Goal: Task Accomplishment & Management: Complete application form

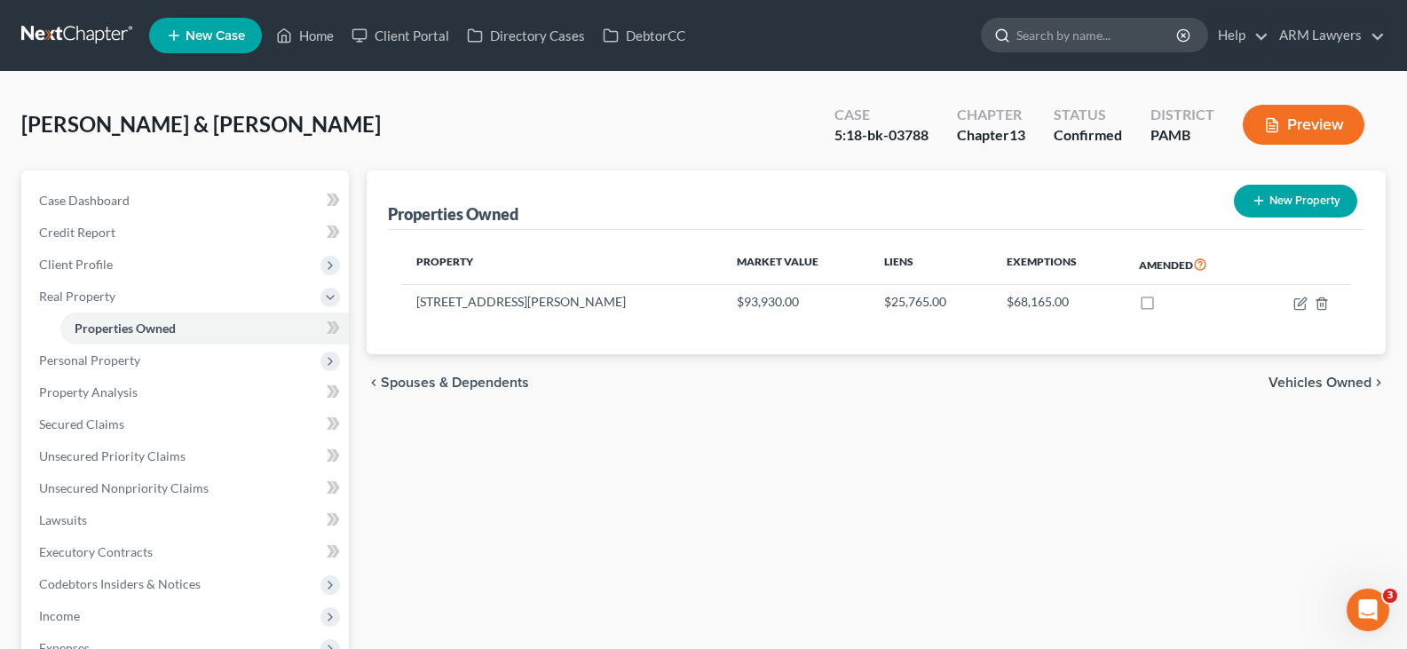
click at [1110, 33] on input "search" at bounding box center [1097, 35] width 162 height 33
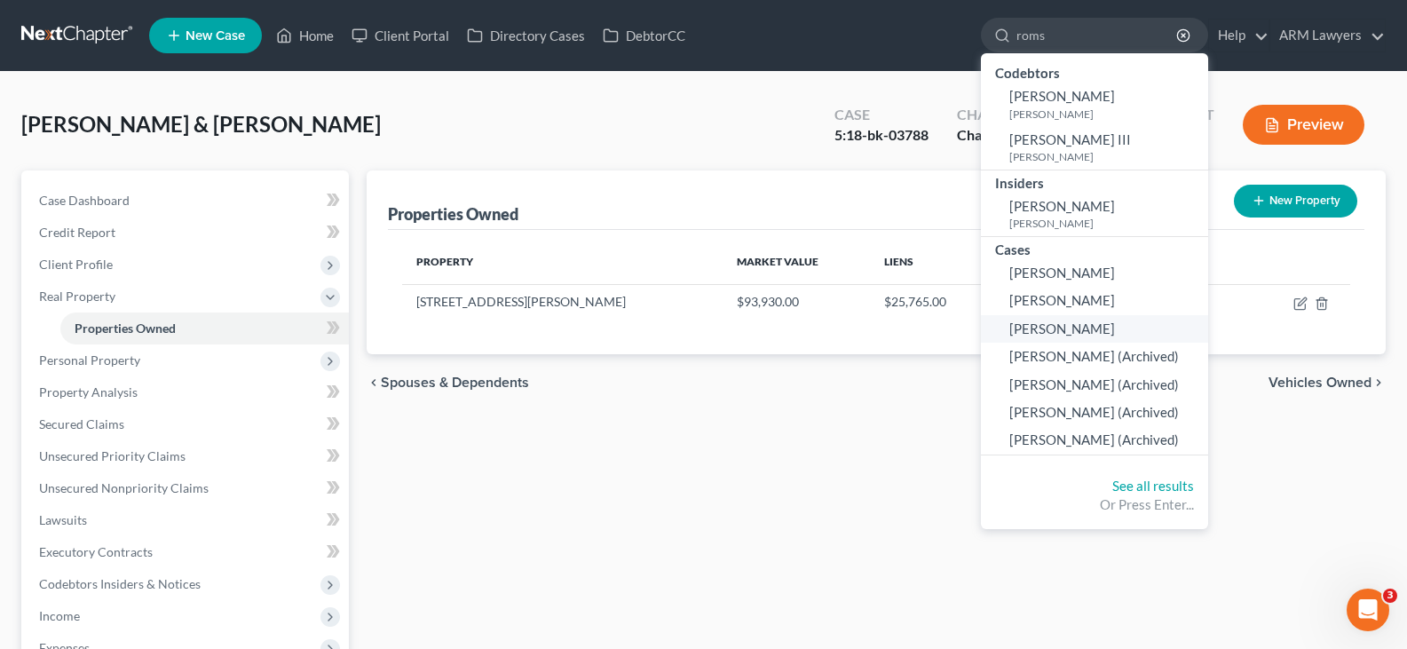
type input "roms"
click at [1091, 327] on span "[PERSON_NAME]" at bounding box center [1062, 328] width 106 height 16
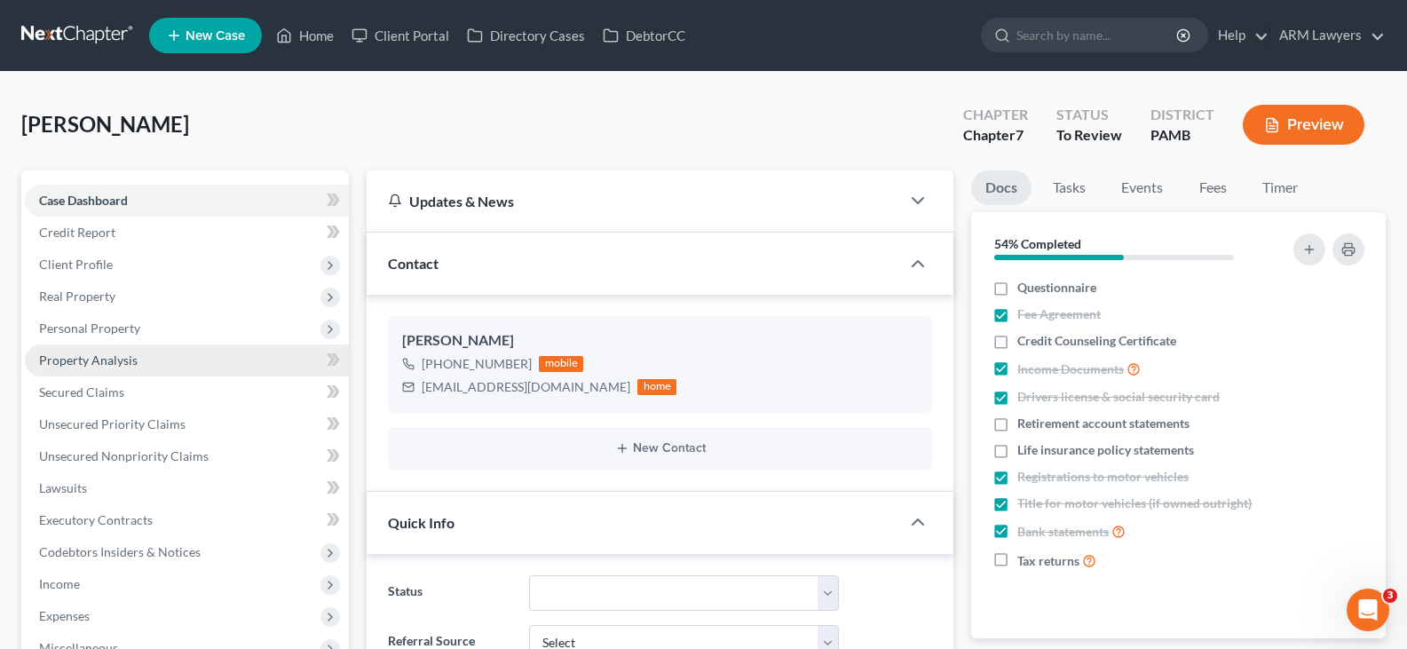
click at [129, 356] on span "Property Analysis" at bounding box center [88, 359] width 99 height 15
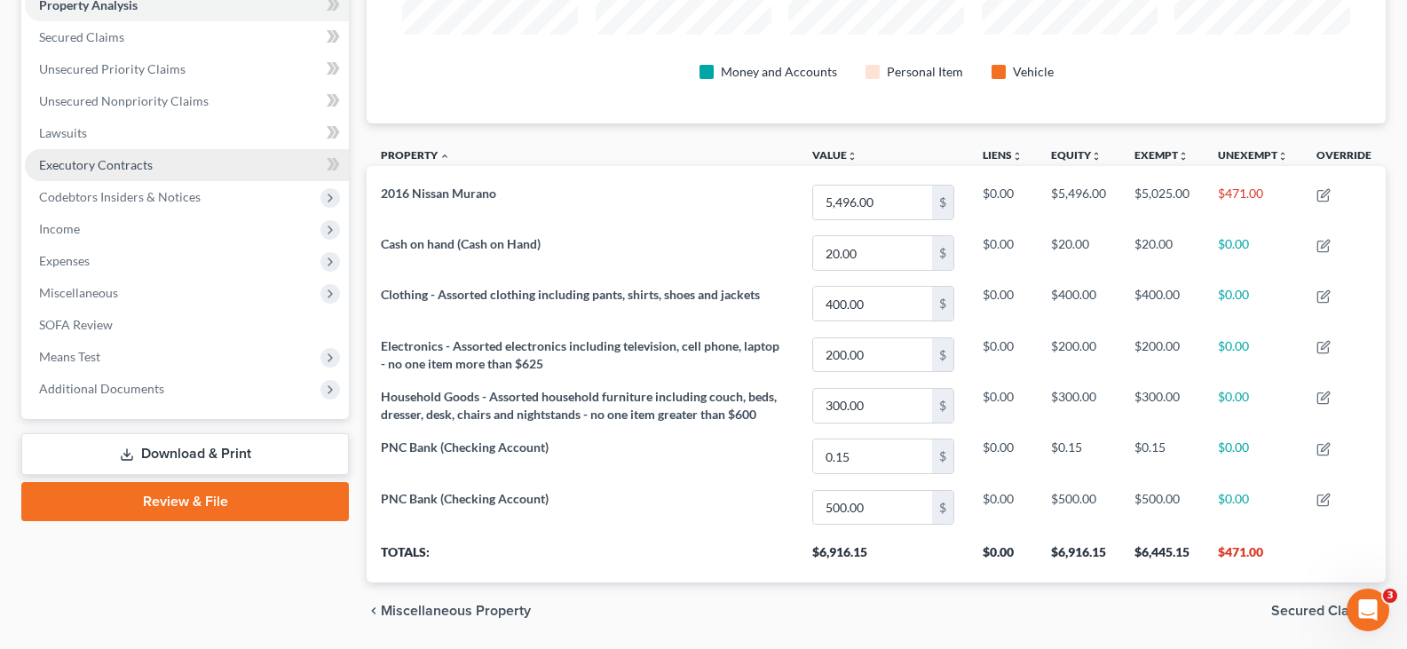
scroll to position [178, 0]
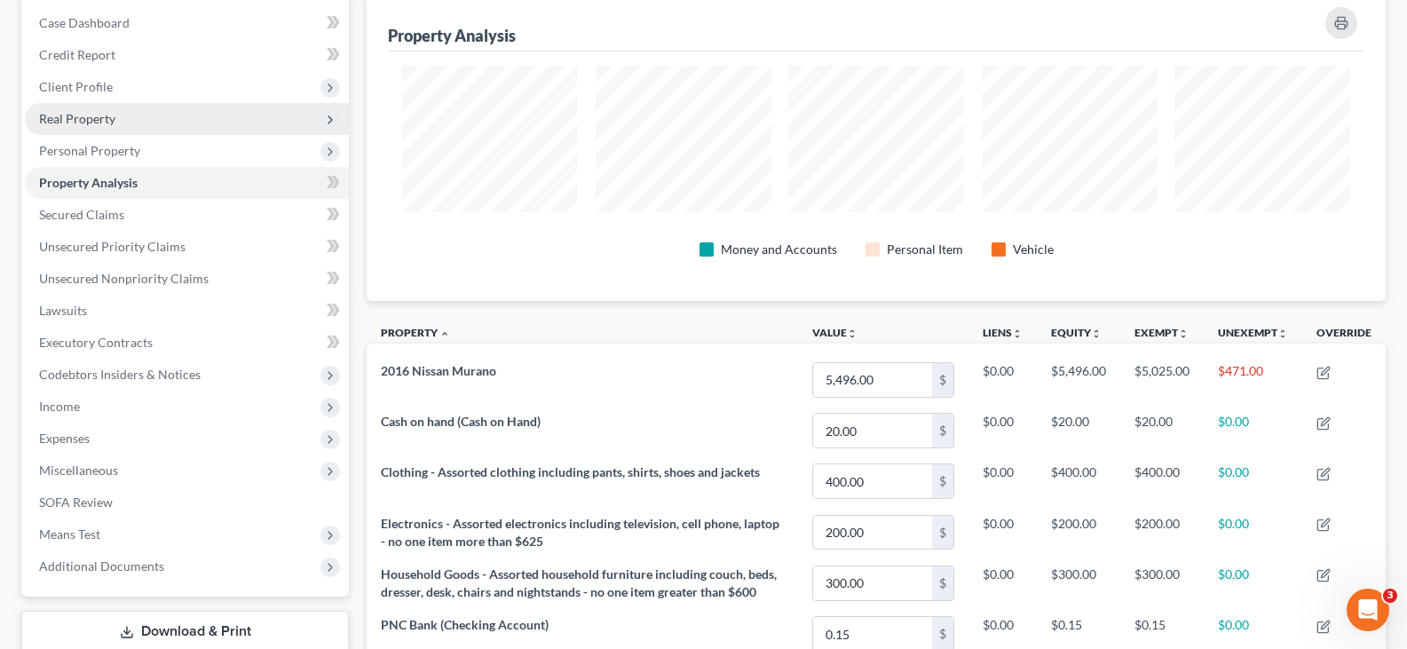
click at [113, 107] on span "Real Property" at bounding box center [187, 119] width 324 height 32
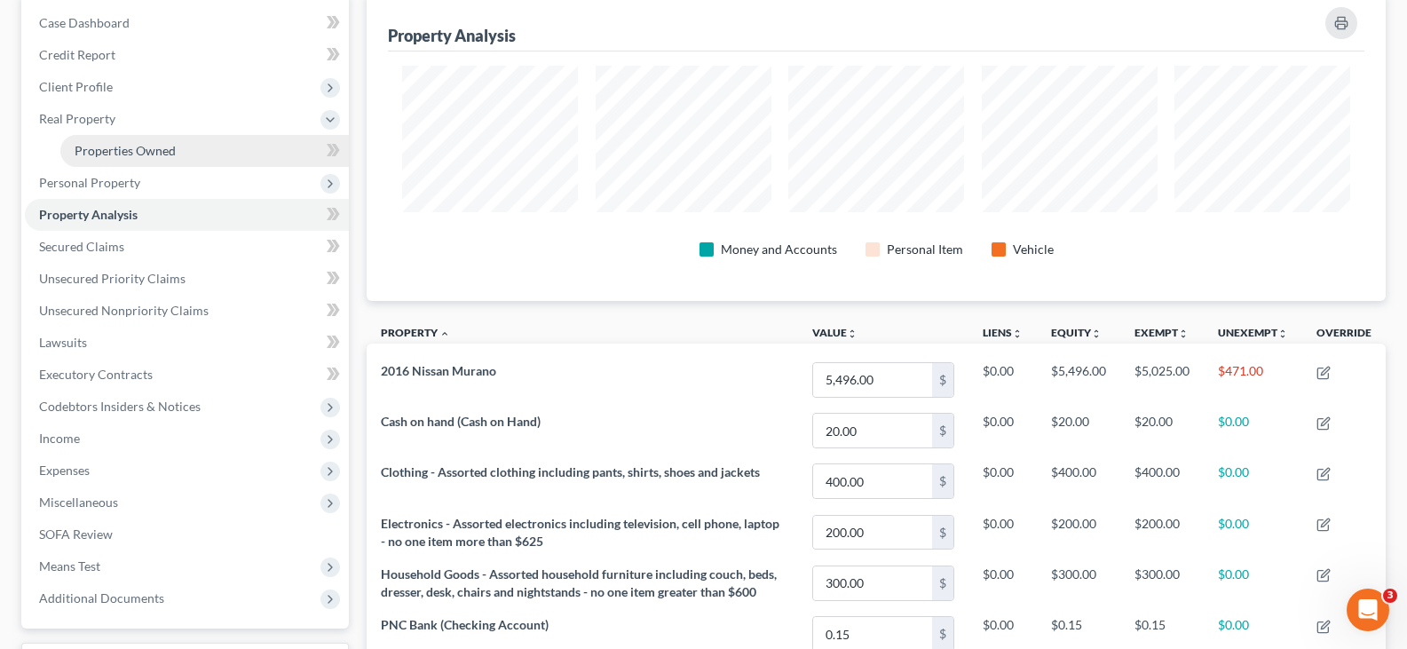
click at [118, 139] on link "Properties Owned" at bounding box center [204, 151] width 288 height 32
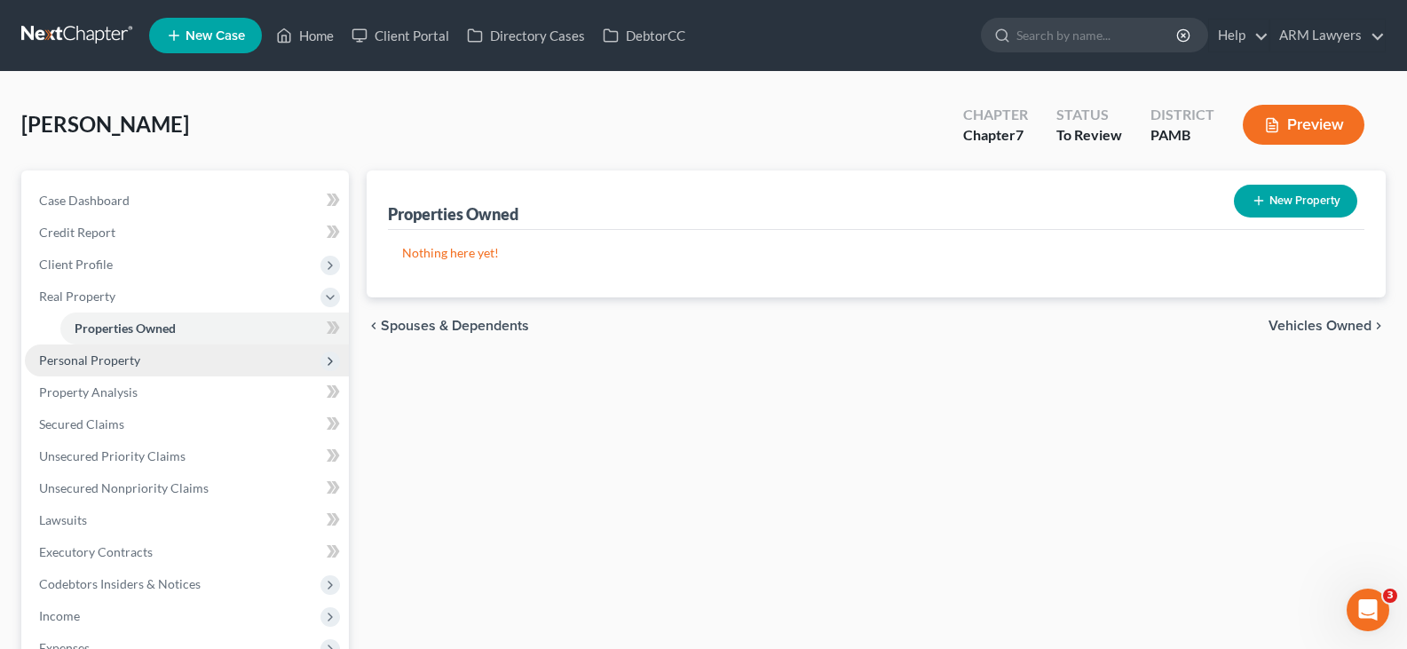
click at [157, 361] on span "Personal Property" at bounding box center [187, 360] width 324 height 32
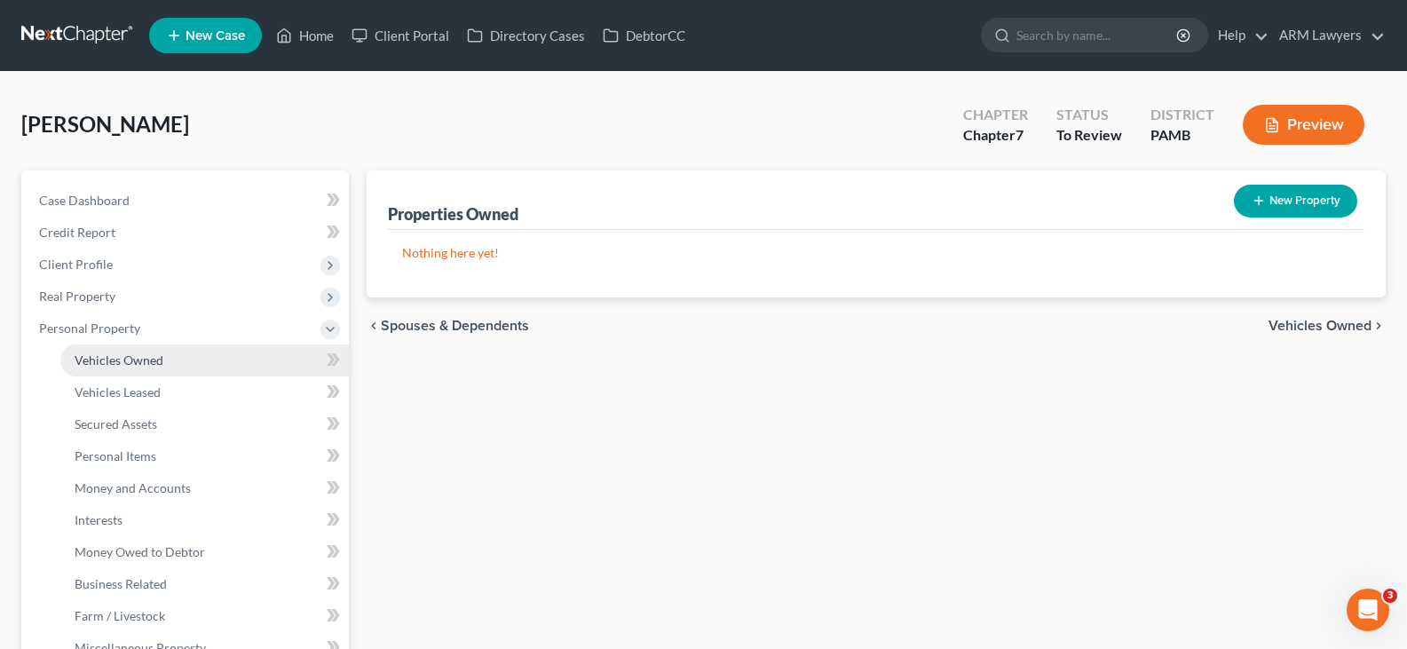
click at [156, 359] on span "Vehicles Owned" at bounding box center [119, 359] width 89 height 15
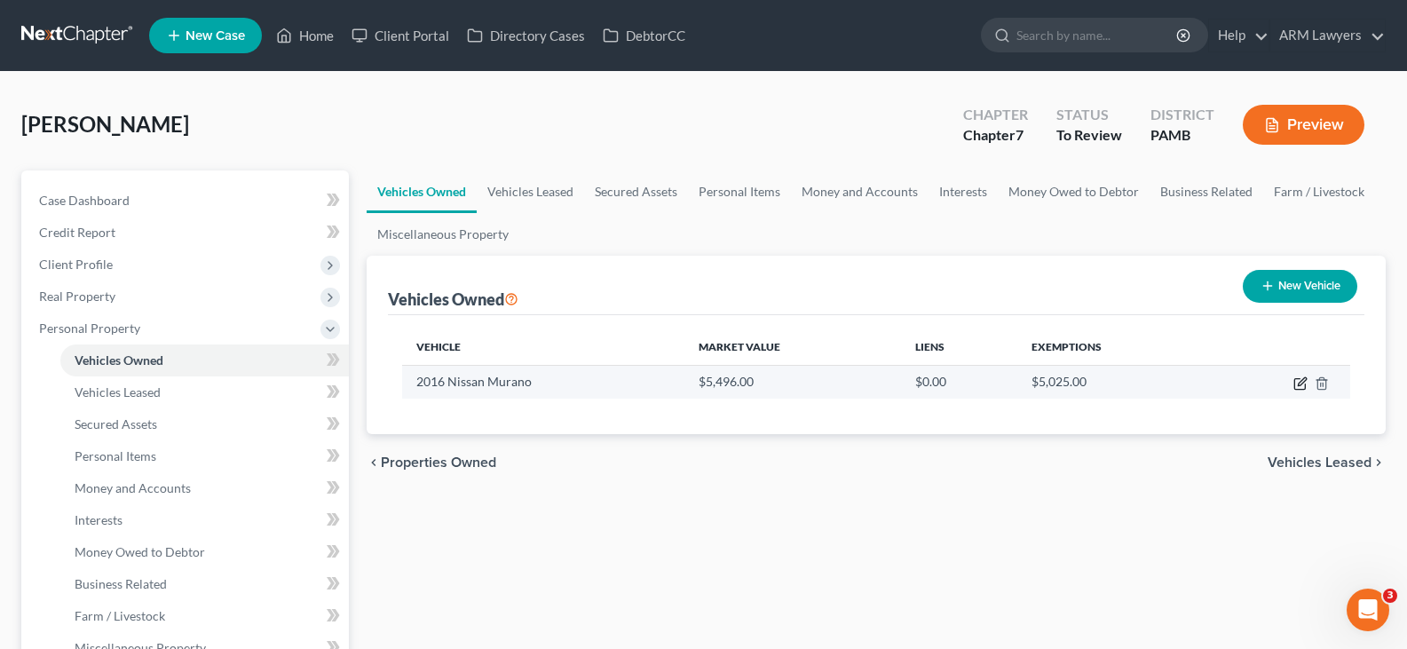
click at [1298, 383] on icon "button" at bounding box center [1300, 383] width 14 height 14
select select "0"
select select "10"
select select "3"
select select "0"
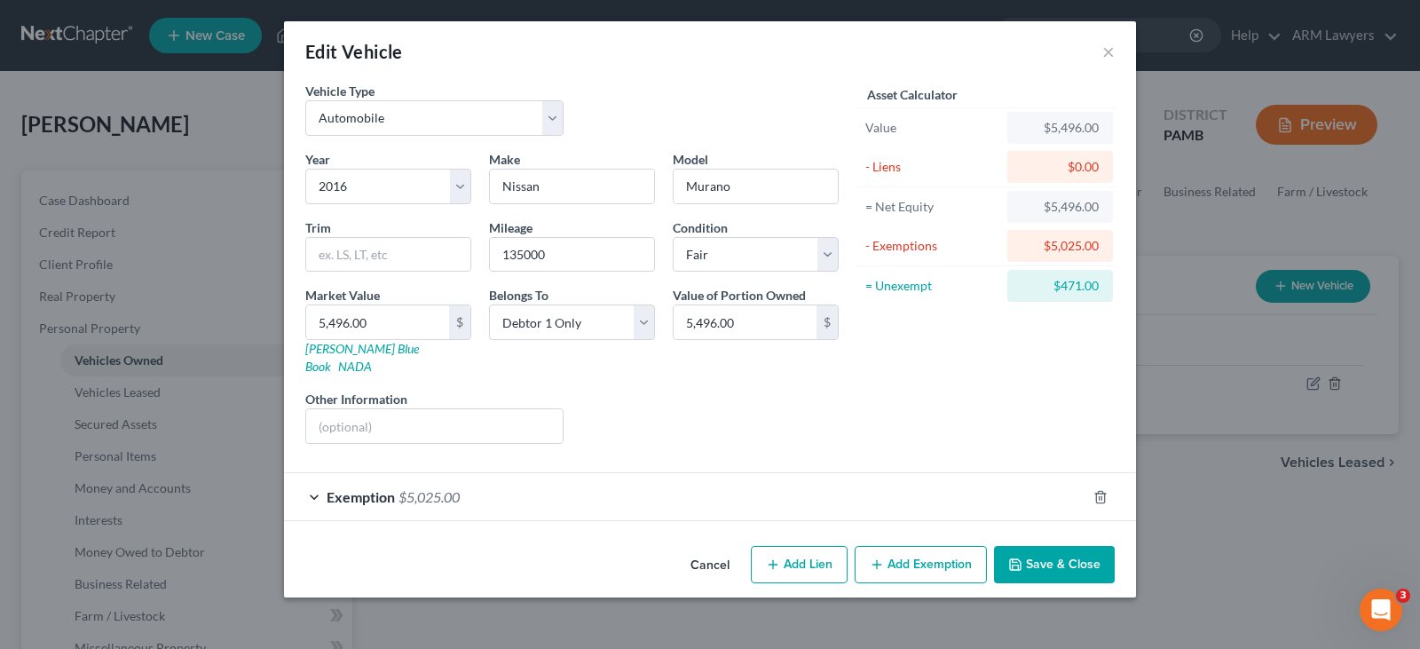
click at [880, 557] on icon "button" at bounding box center [877, 564] width 14 height 14
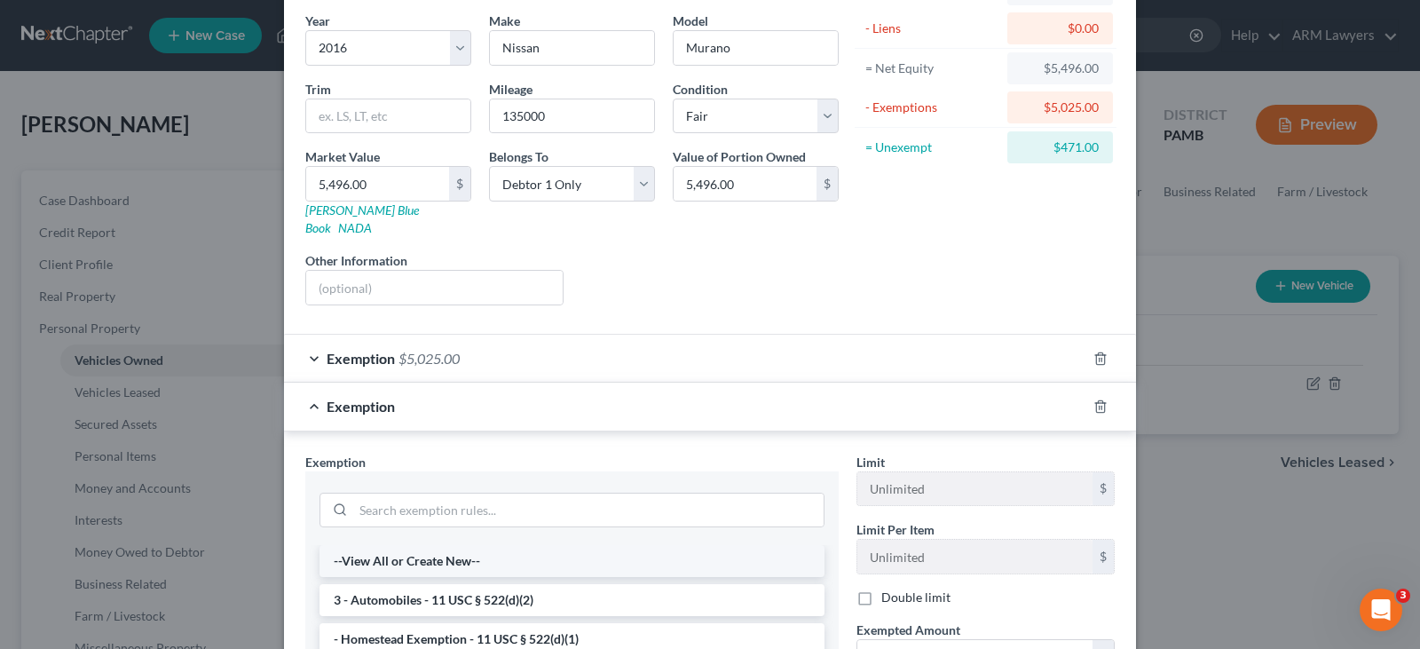
scroll to position [266, 0]
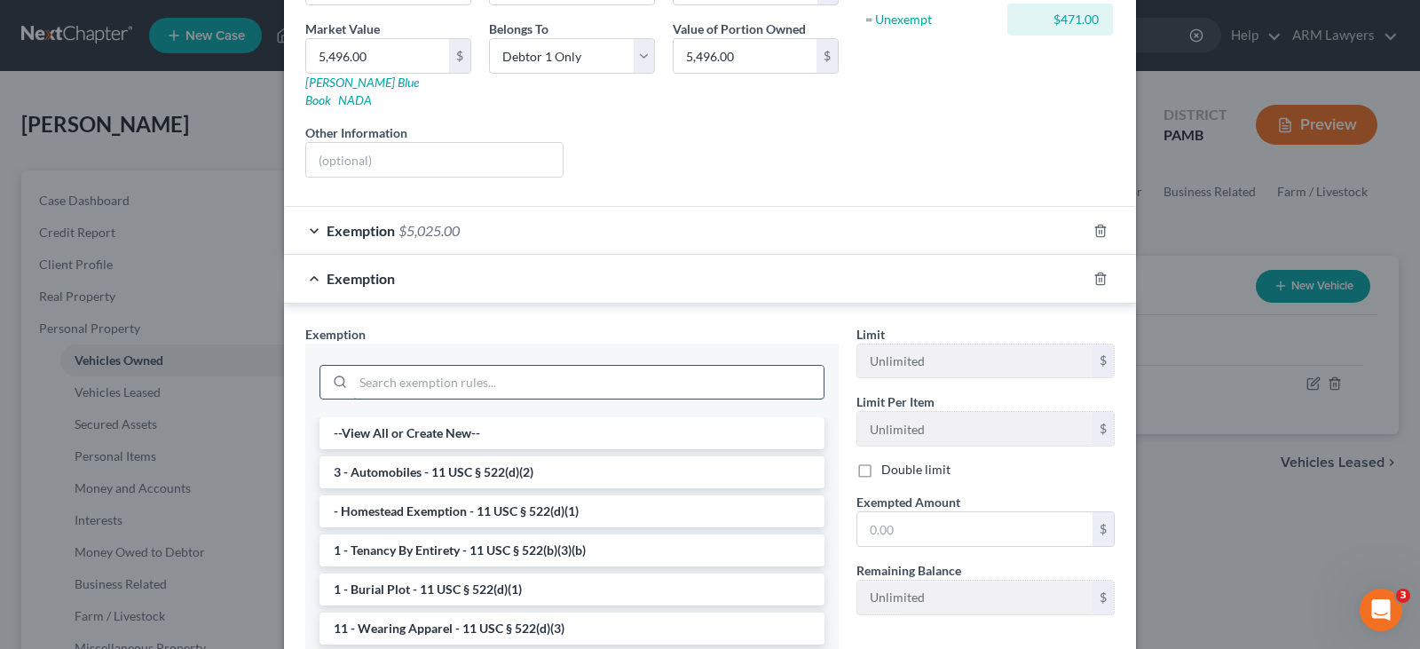
click at [419, 373] on input "search" at bounding box center [588, 383] width 470 height 34
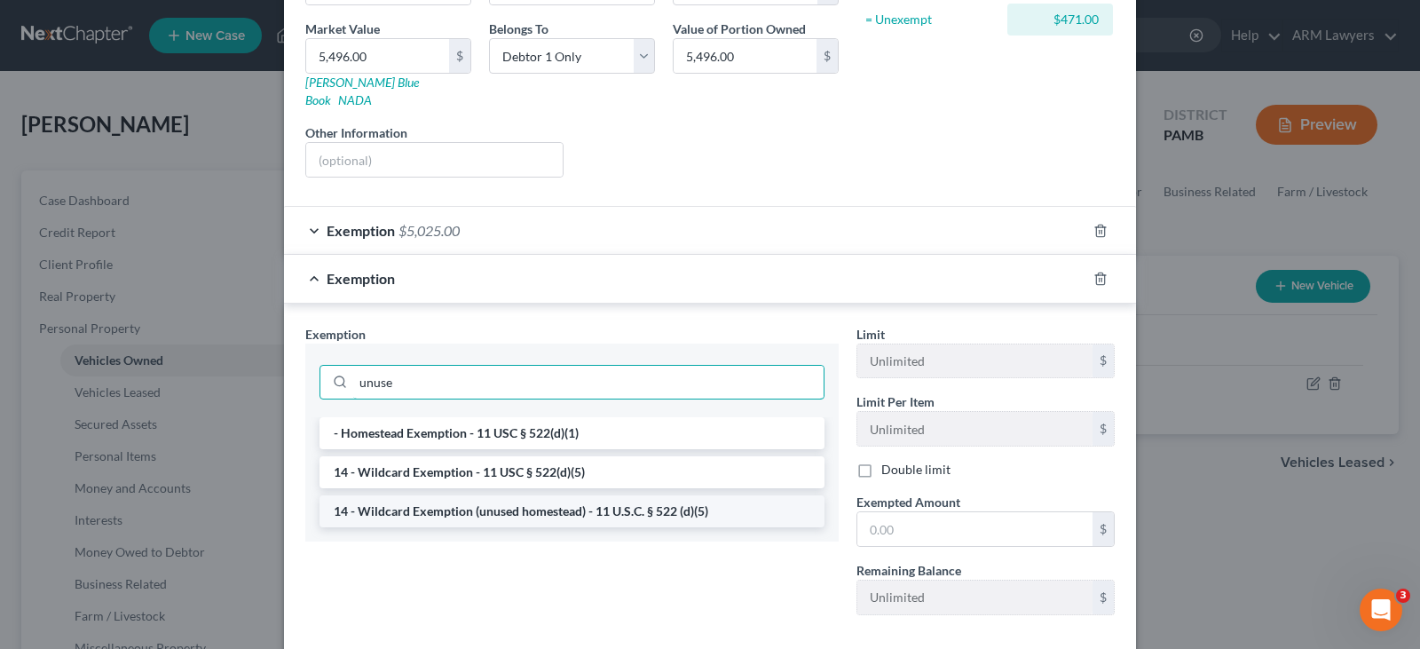
type input "unuse"
click at [569, 501] on li "14 - Wildcard Exemption (unused homestead) - 11 U.S.C. § 522 (d)(5)" at bounding box center [572, 511] width 505 height 32
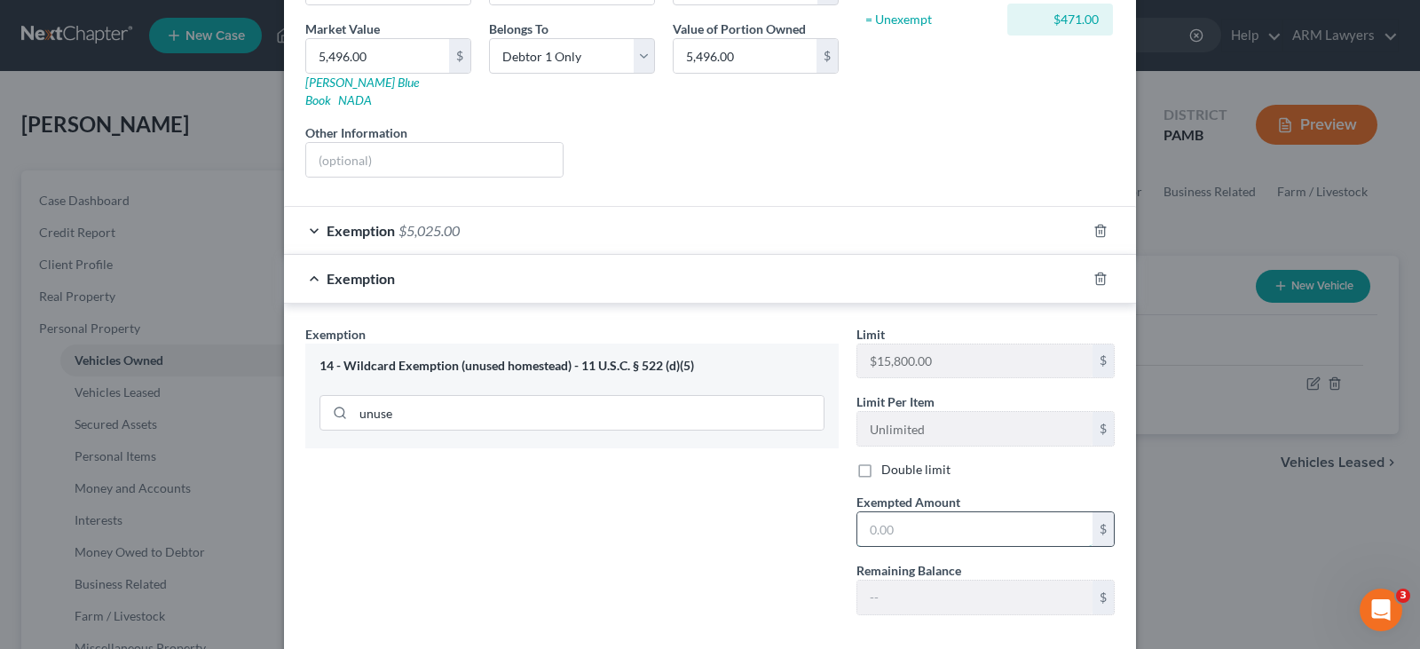
click at [913, 514] on input "text" at bounding box center [974, 529] width 235 height 34
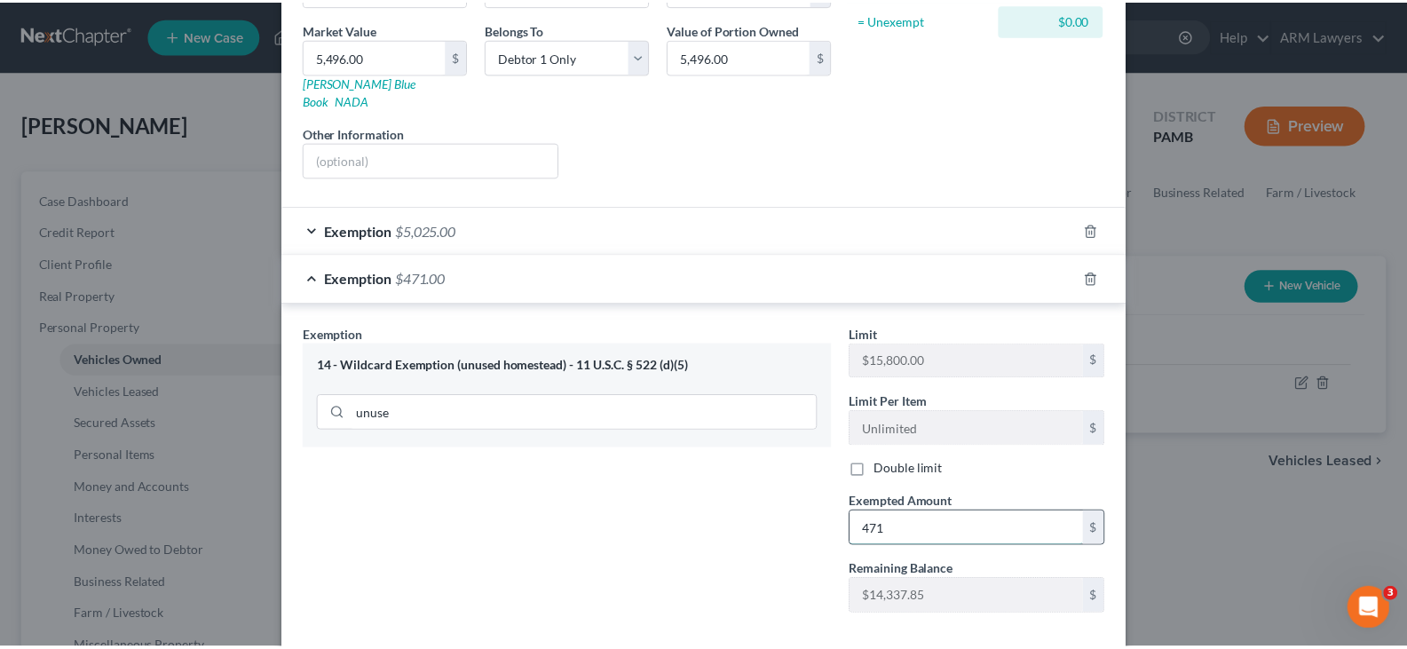
scroll to position [341, 0]
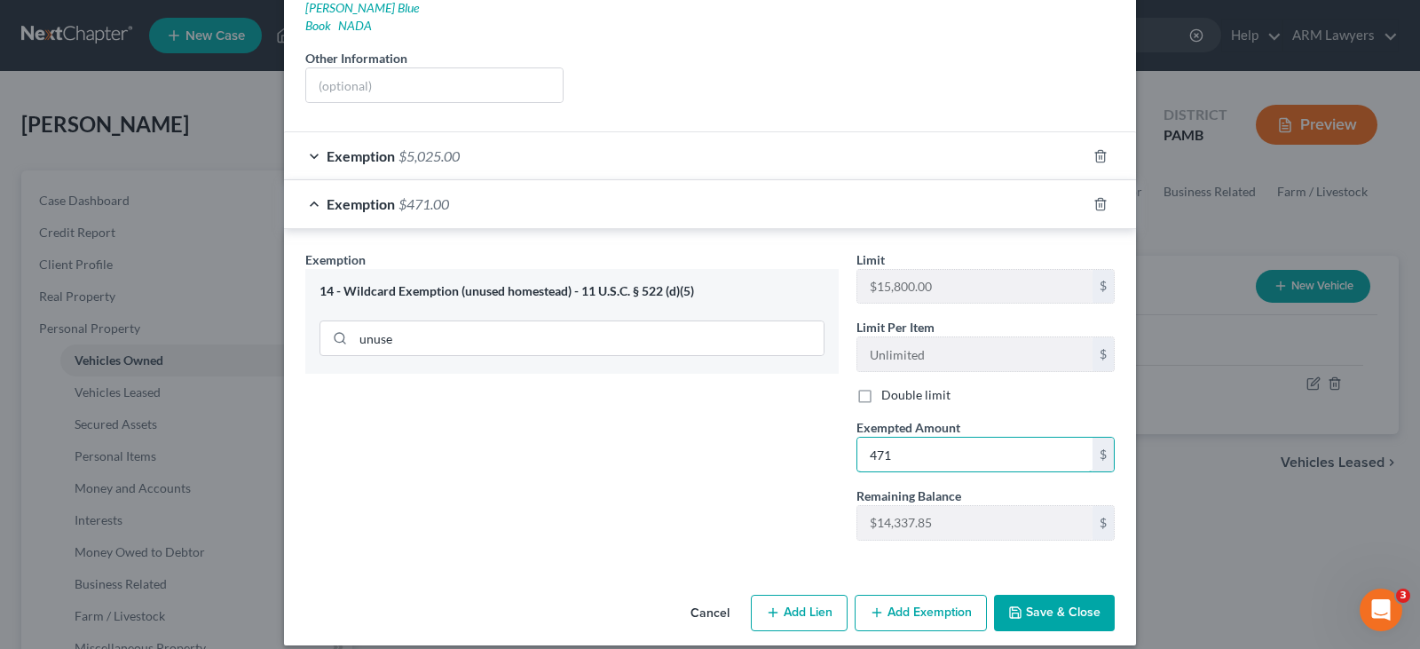
type input "471"
drag, startPoint x: 745, startPoint y: 480, endPoint x: 946, endPoint y: 525, distance: 206.5
click at [744, 480] on div "Exemption Set must be selected for CA. Exemption * 14 - Wildcard Exemption (unu…" at bounding box center [571, 402] width 551 height 304
click at [1073, 602] on button "Save & Close" at bounding box center [1054, 613] width 121 height 37
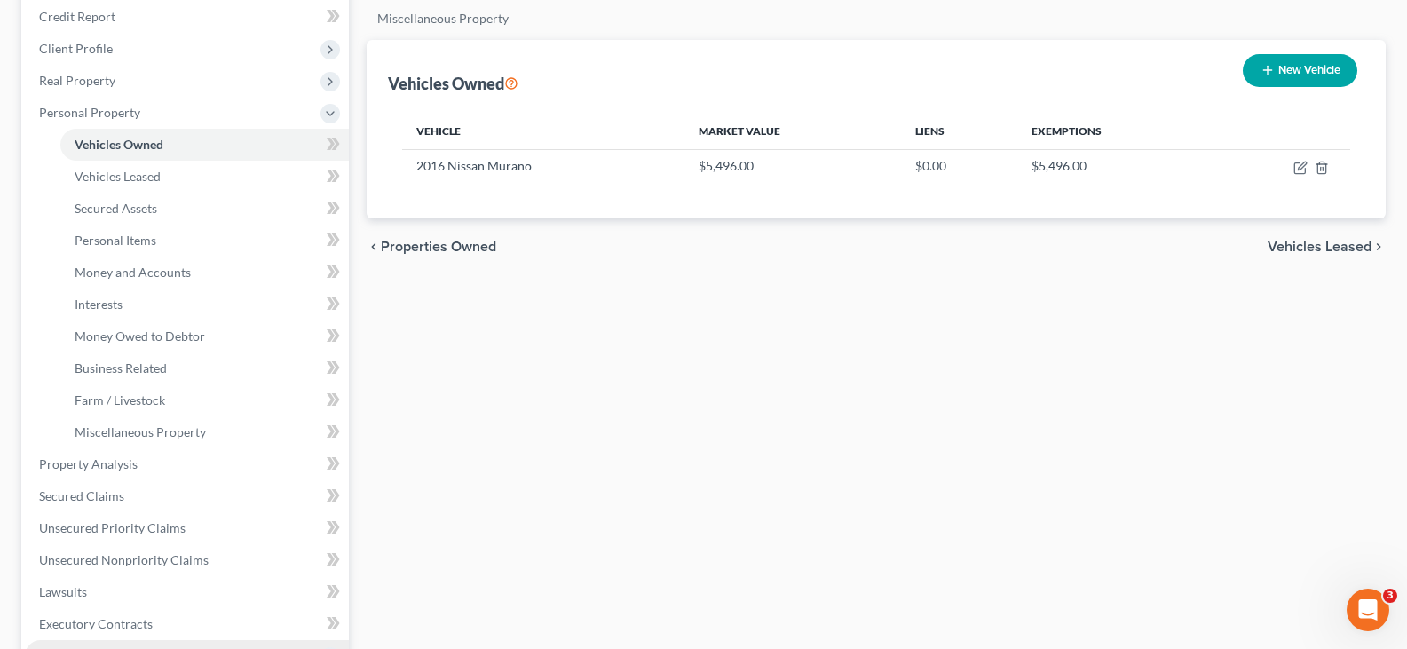
scroll to position [444, 0]
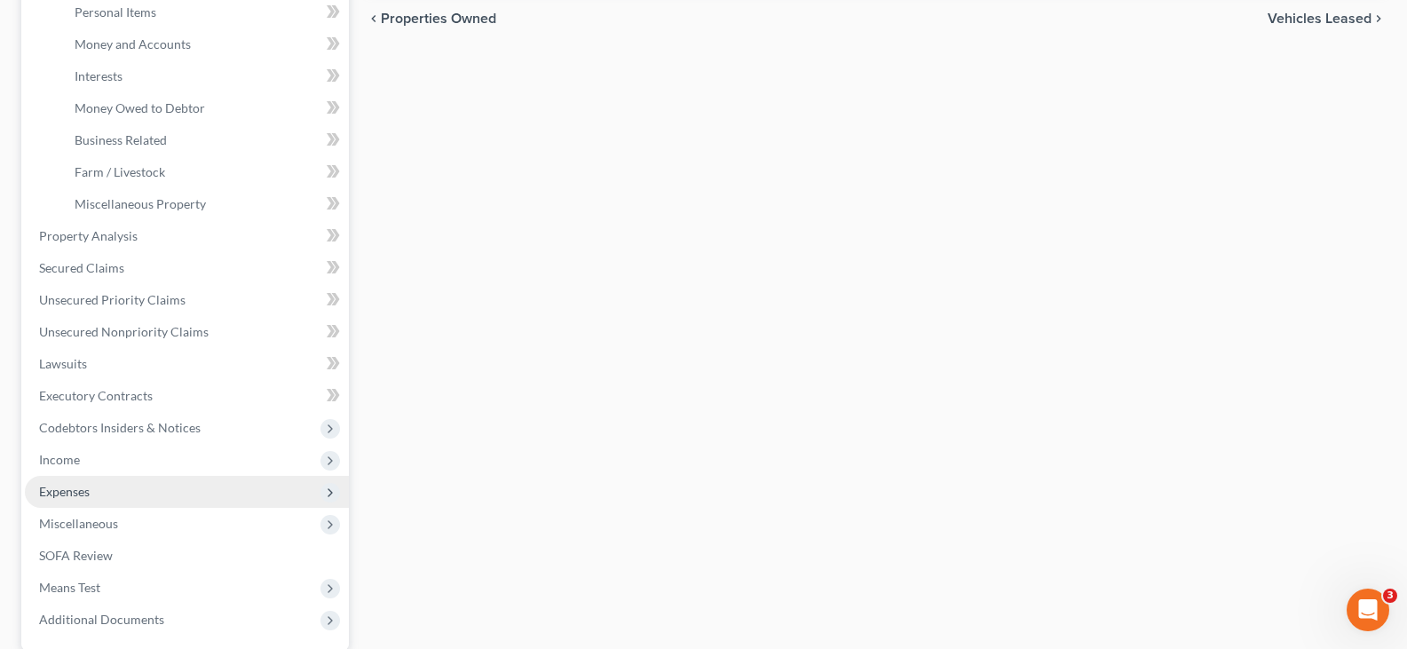
click at [109, 486] on span "Expenses" at bounding box center [187, 492] width 324 height 32
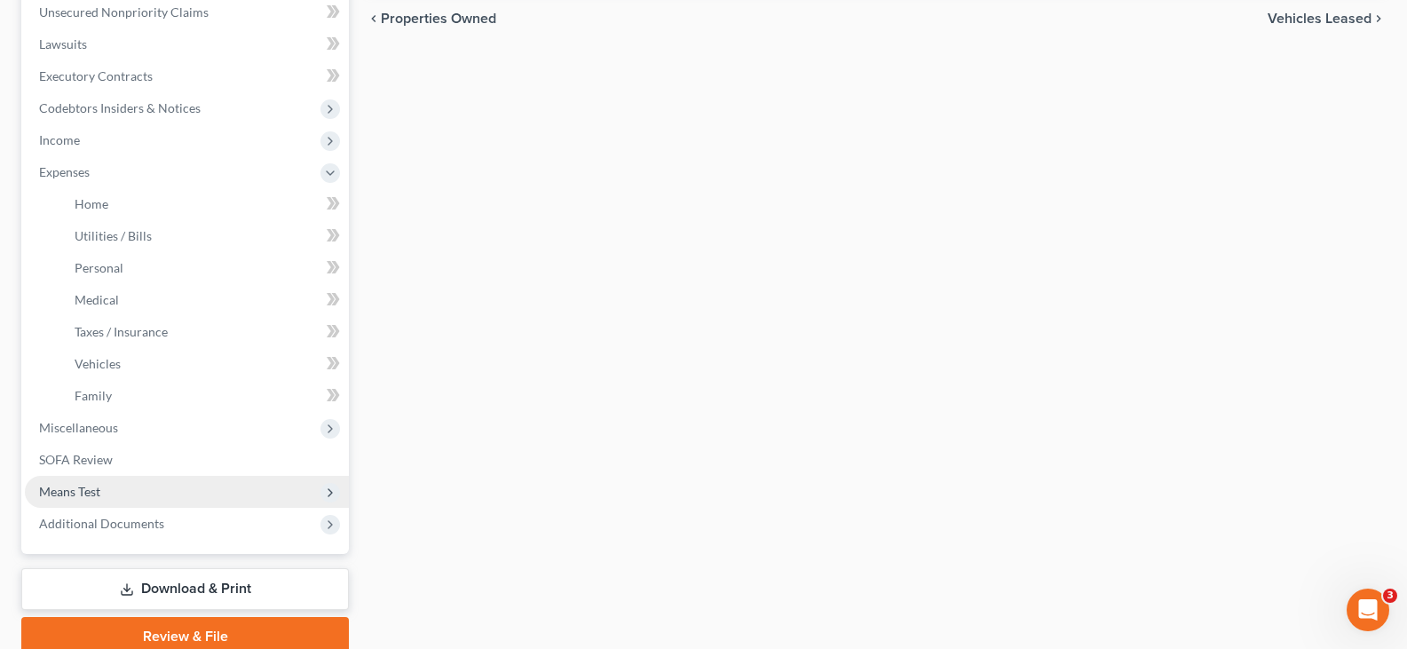
click at [102, 497] on span "Means Test" at bounding box center [187, 492] width 324 height 32
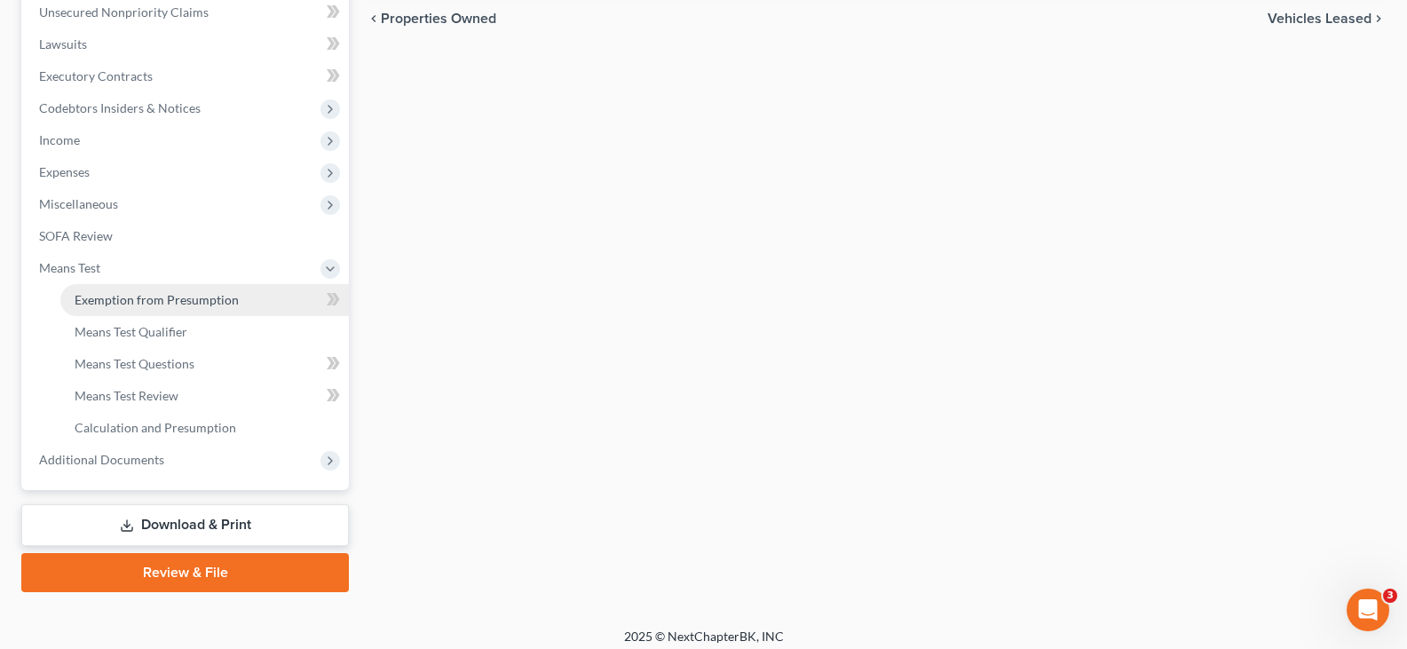
click at [171, 299] on span "Exemption from Presumption" at bounding box center [157, 299] width 164 height 15
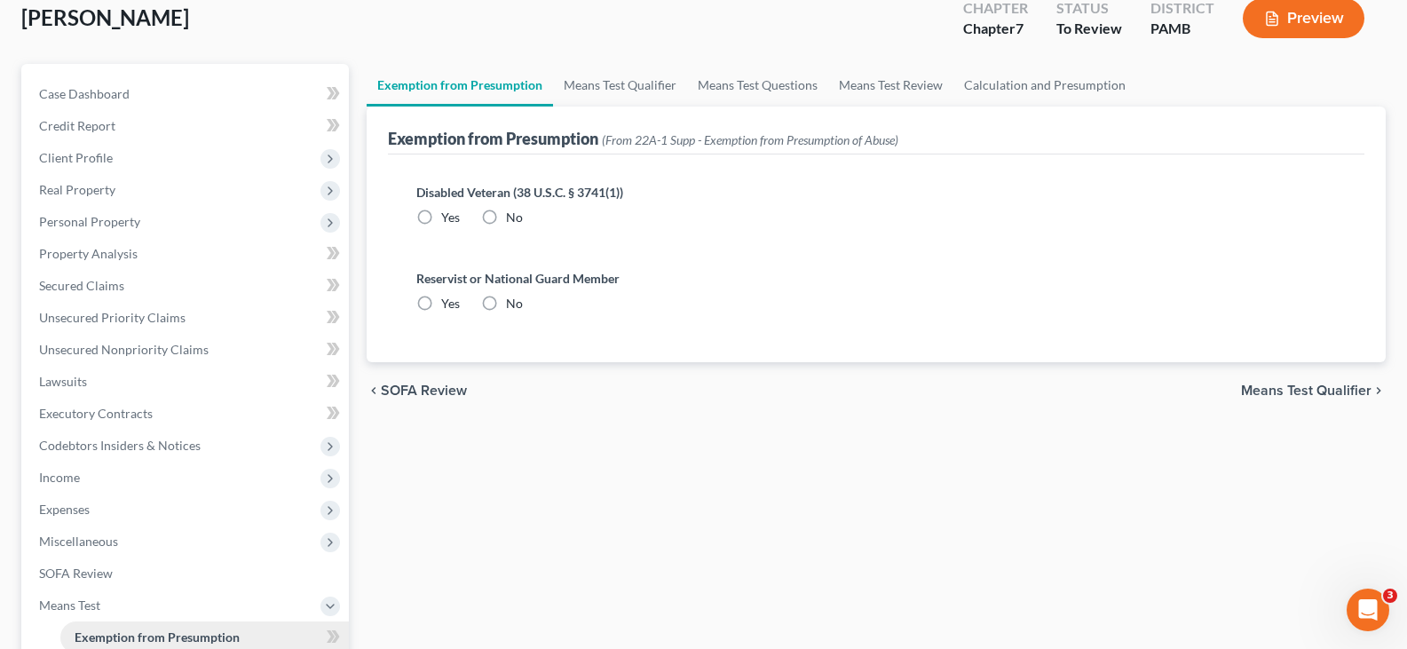
radio input "true"
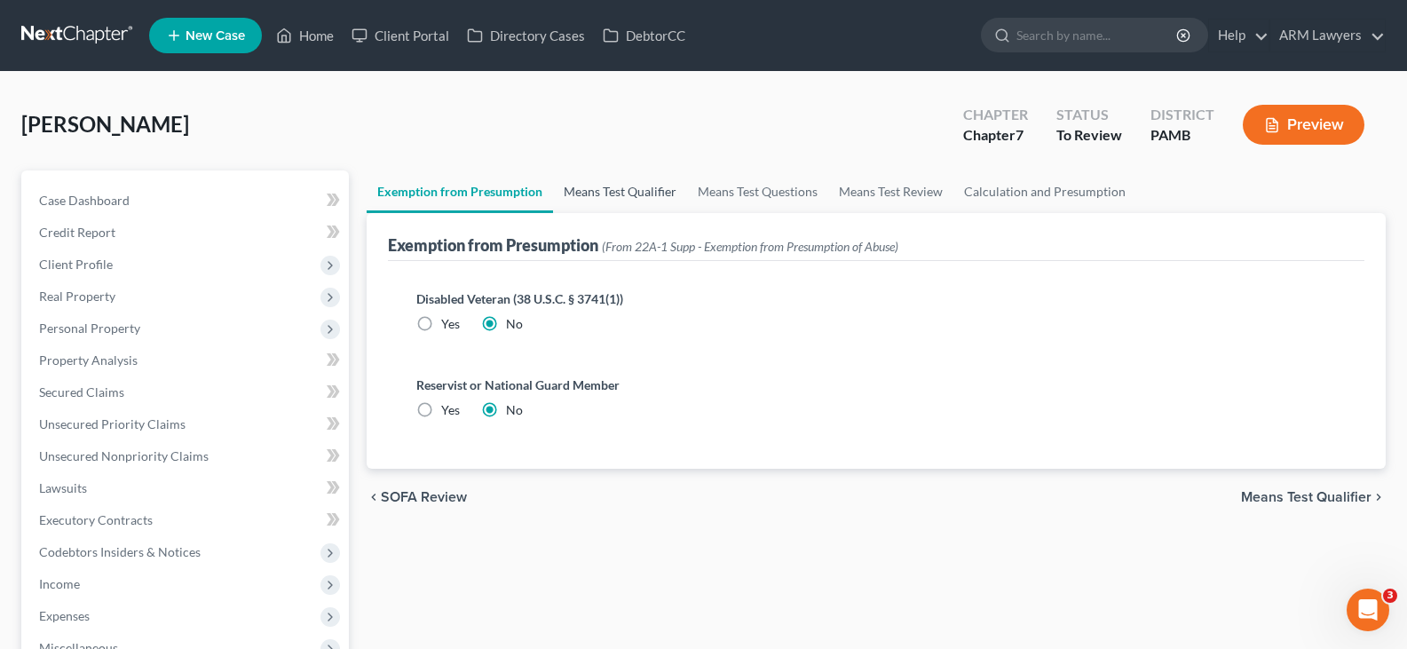
click at [621, 193] on link "Means Test Qualifier" at bounding box center [620, 191] width 134 height 43
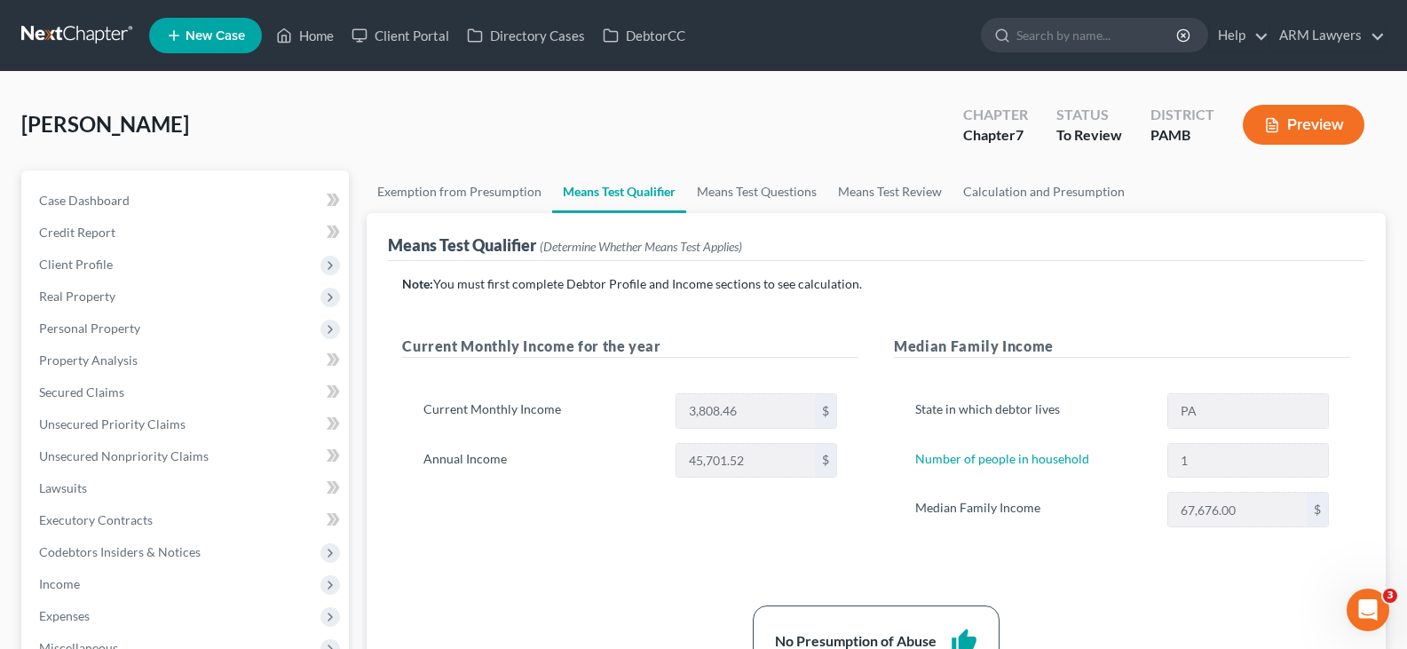
click at [126, 183] on div "Case Dashboard Payments Invoices Payments Payments Credit Report Client Profile…" at bounding box center [185, 551] width 328 height 763
click at [133, 204] on link "Case Dashboard" at bounding box center [187, 201] width 324 height 32
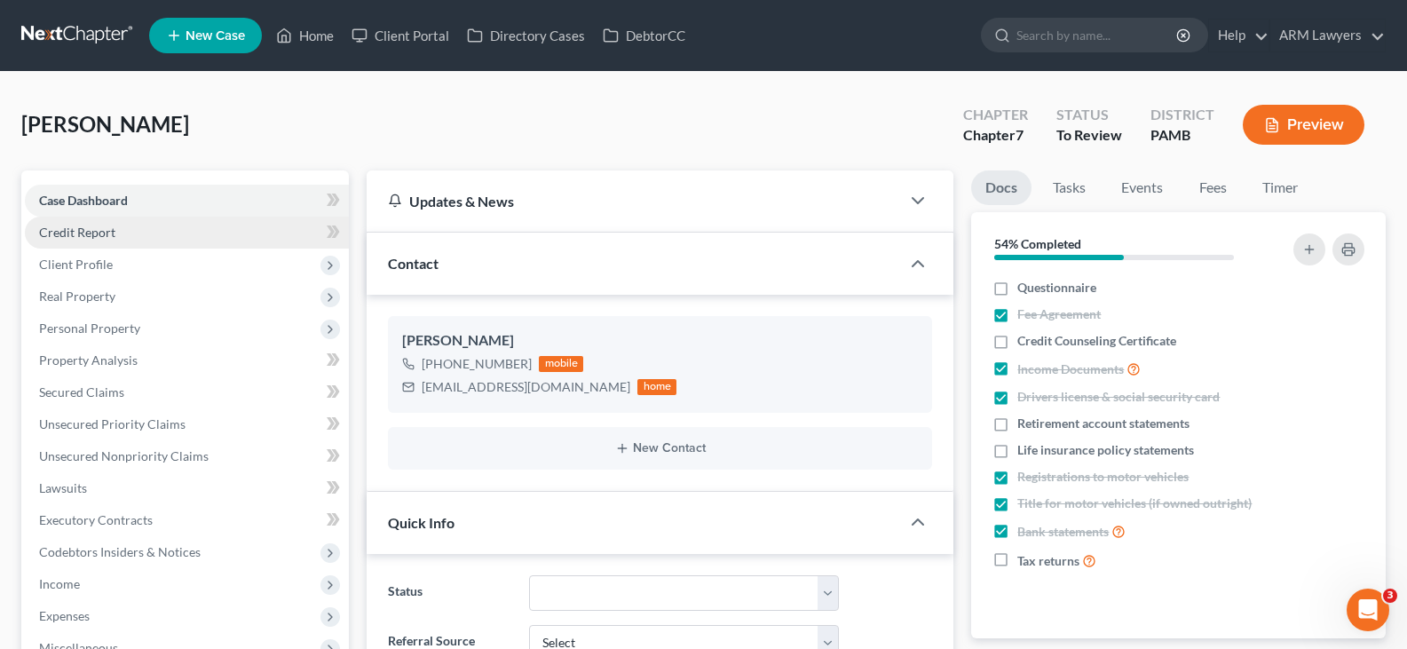
scroll to position [361, 0]
